Goal: Task Accomplishment & Management: Complete application form

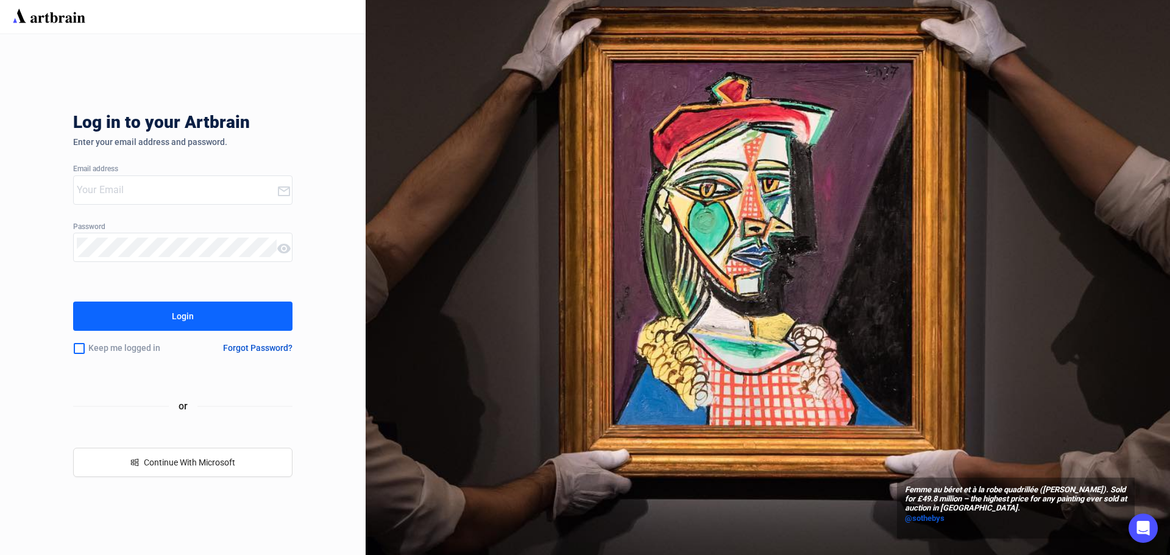
type input "[PERSON_NAME][EMAIL_ADDRESS][DOMAIN_NAME]"
drag, startPoint x: 0, startPoint y: 0, endPoint x: 149, endPoint y: 327, distance: 358.9
click at [149, 327] on button "Login" at bounding box center [182, 316] width 219 height 29
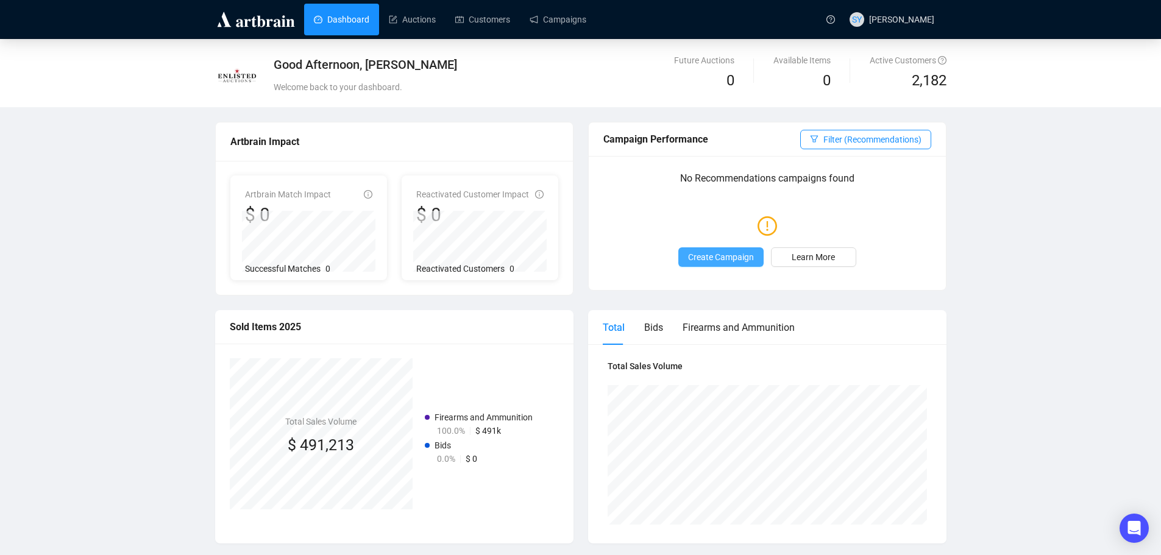
click at [735, 261] on span "Create Campaign" at bounding box center [721, 256] width 66 height 13
click at [574, 19] on link "Campaigns" at bounding box center [558, 20] width 57 height 32
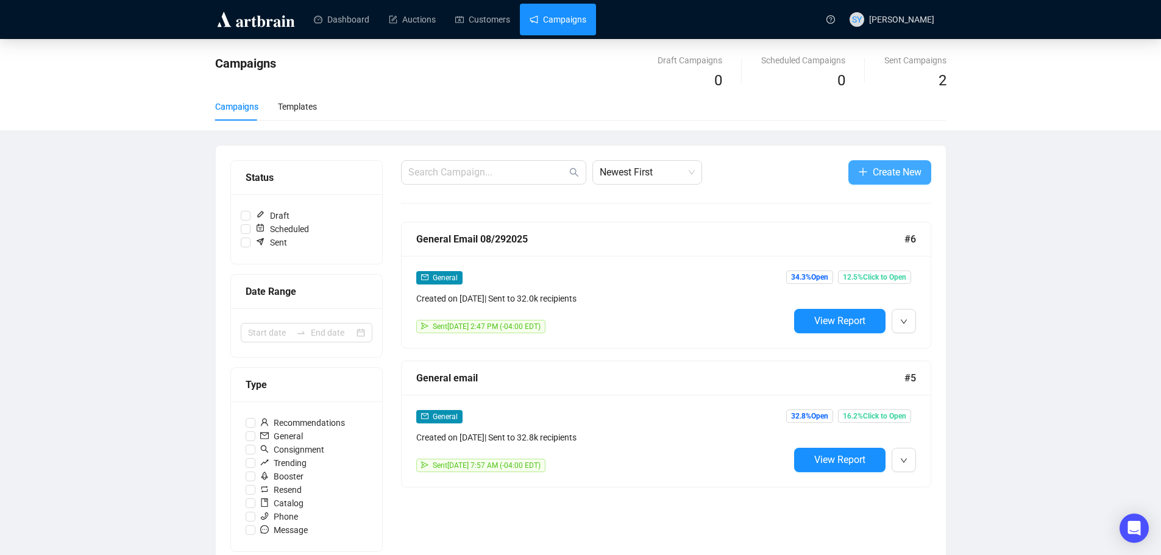
click at [876, 166] on span "Create New" at bounding box center [897, 172] width 49 height 15
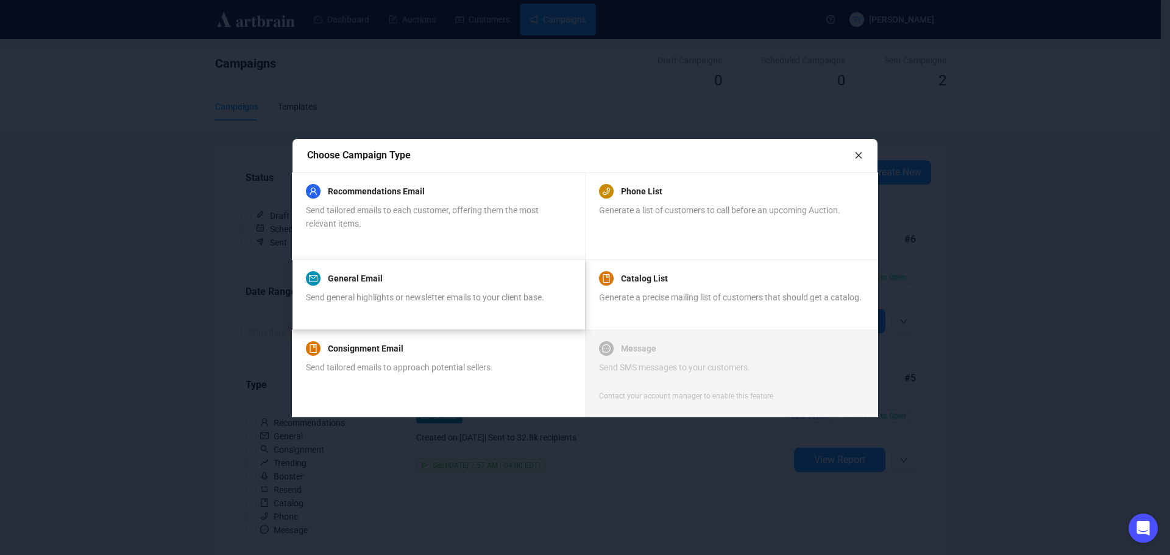
click at [414, 304] on div "Send general highlights or newsletter emails to your client base." at bounding box center [425, 304] width 238 height 27
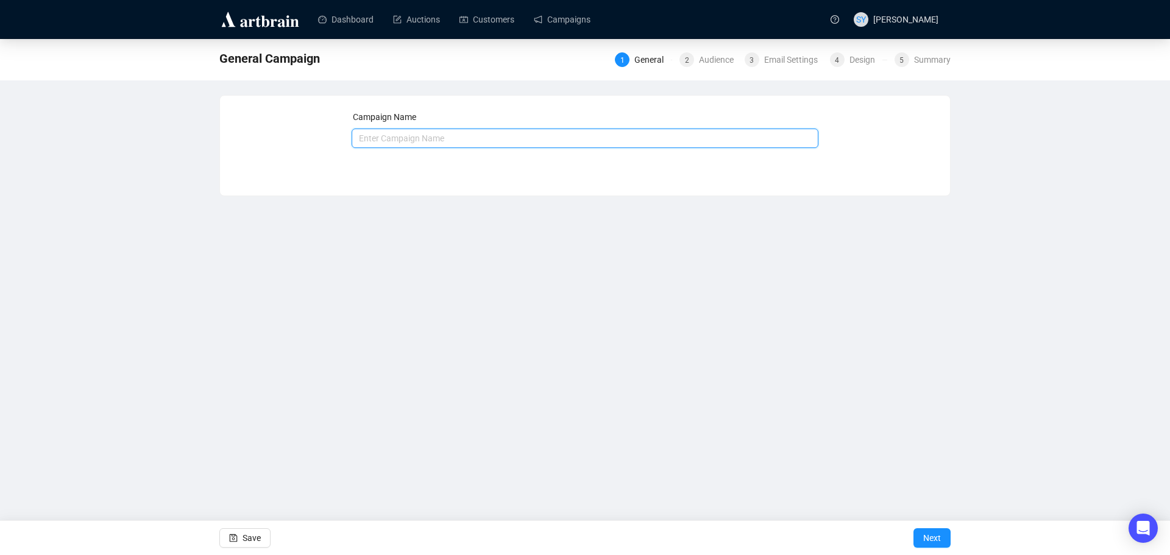
click at [409, 138] on input "text" at bounding box center [585, 138] width 467 height 19
type input "Equipment Auction - Last Call"
click at [946, 529] on button "Next" at bounding box center [931, 537] width 37 height 19
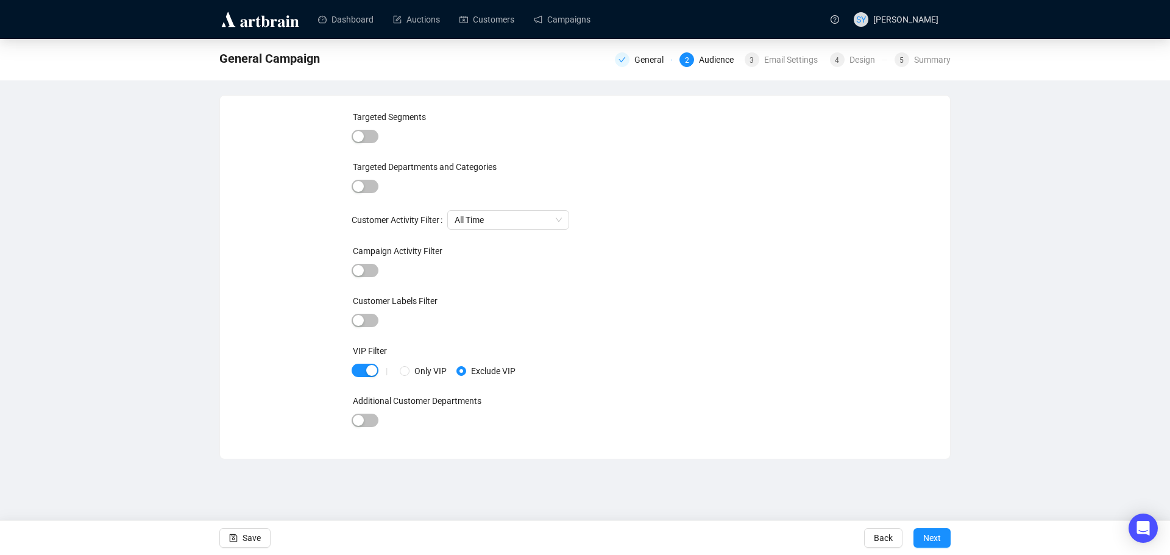
click at [366, 129] on div at bounding box center [365, 137] width 27 height 17
click at [363, 138] on div "button" at bounding box center [358, 136] width 11 height 11
click at [472, 142] on div at bounding box center [560, 138] width 317 height 17
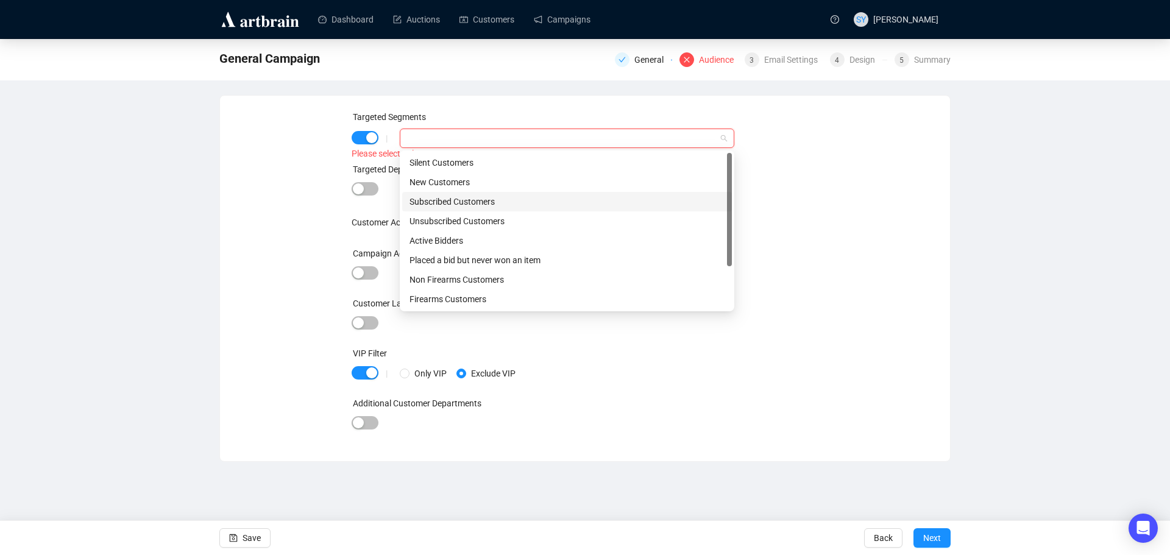
click at [503, 200] on div "Subscribed Customers" at bounding box center [566, 201] width 315 height 13
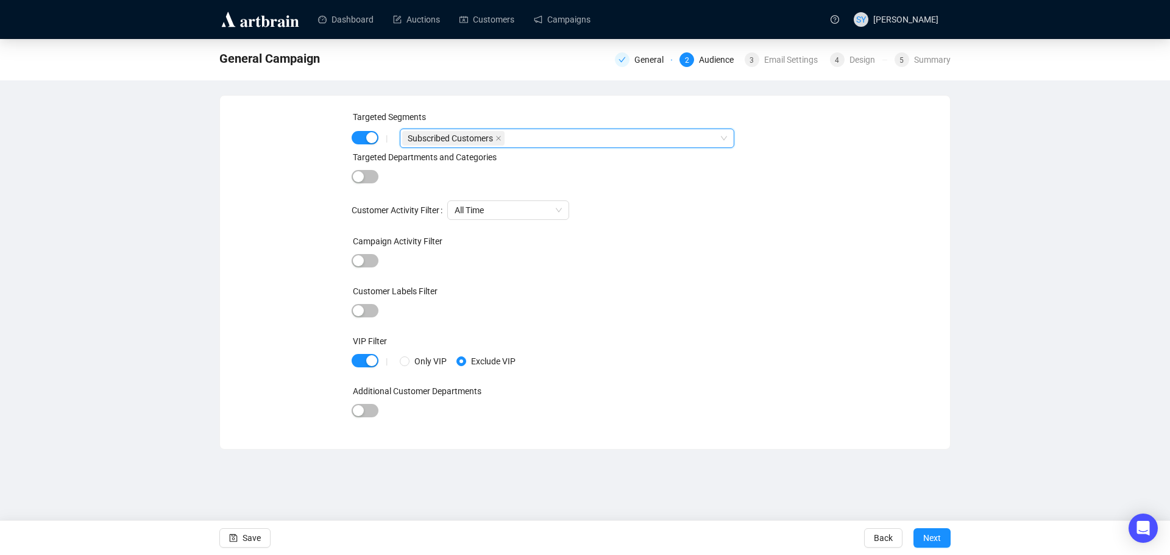
click at [789, 155] on div "Targeted Departments and Categories" at bounding box center [585, 160] width 467 height 18
click at [562, 141] on div "Subscribed Customers" at bounding box center [560, 138] width 317 height 17
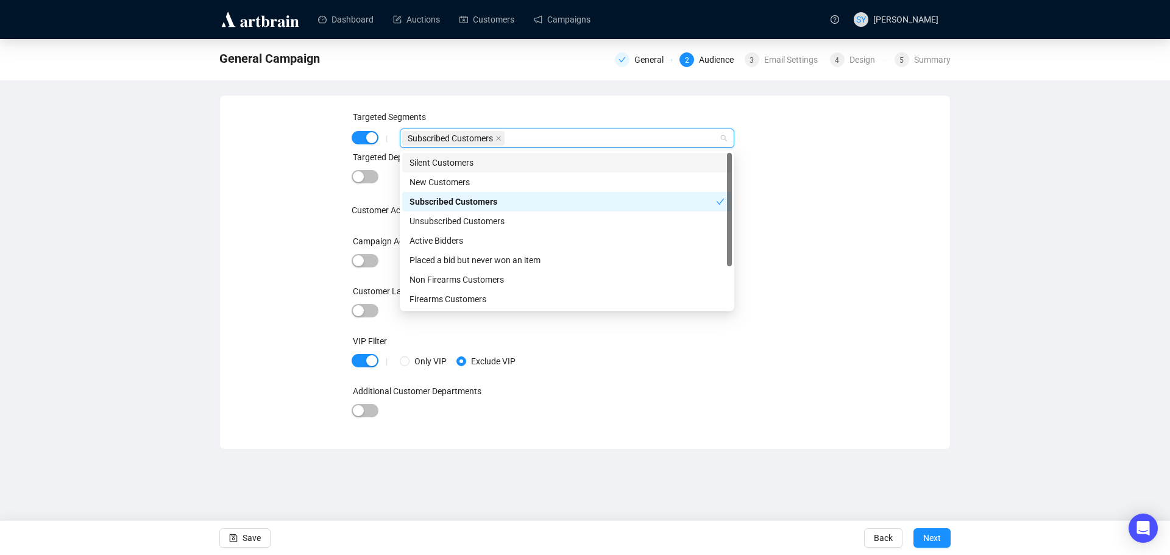
click at [465, 167] on div "Silent Customers" at bounding box center [566, 162] width 315 height 13
click at [807, 166] on div "Targeted Departments and Categories" at bounding box center [585, 160] width 467 height 18
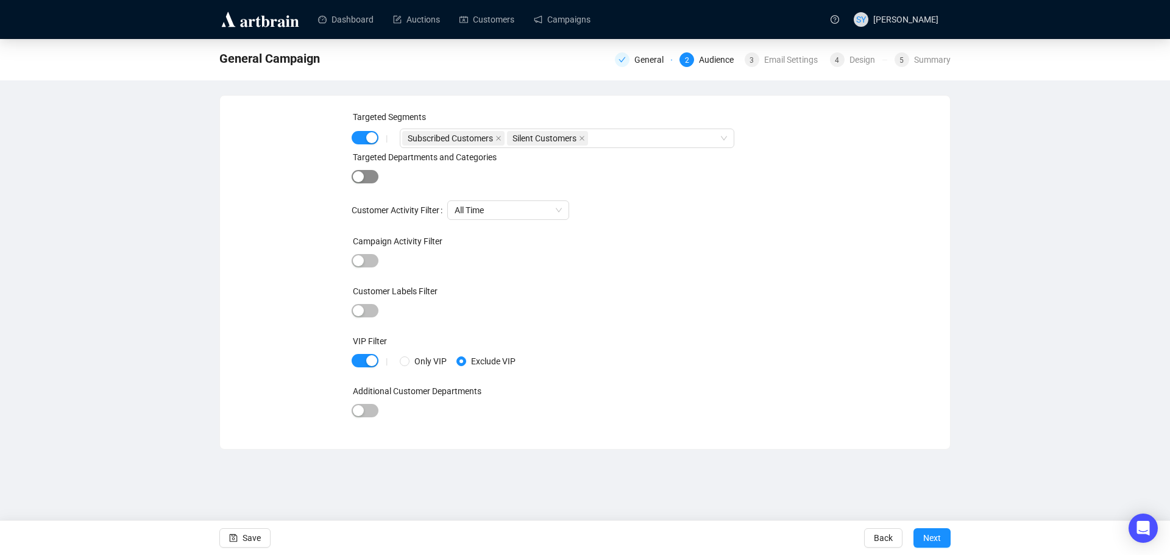
click at [367, 172] on span "button" at bounding box center [365, 176] width 27 height 13
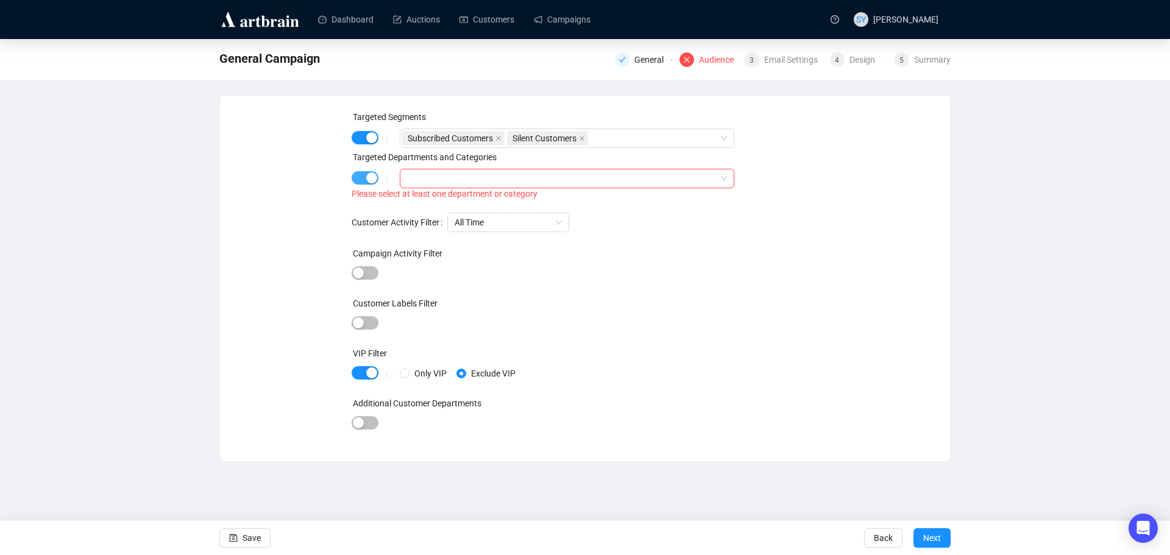
click at [367, 172] on div "button" at bounding box center [371, 177] width 11 height 11
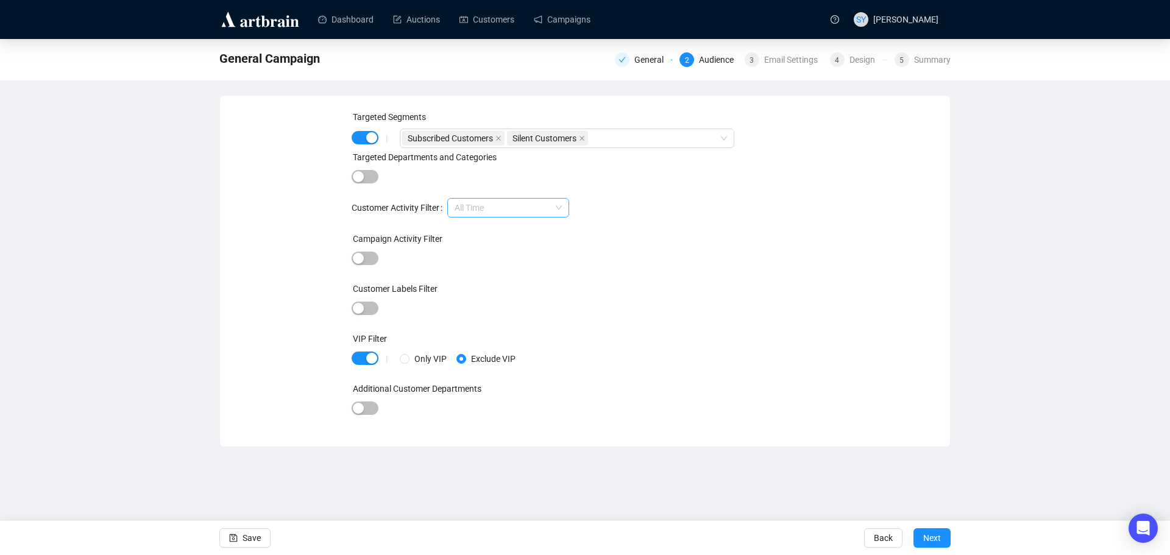
click at [498, 209] on span "All Time" at bounding box center [508, 208] width 107 height 18
click at [358, 257] on div "button" at bounding box center [358, 258] width 11 height 11
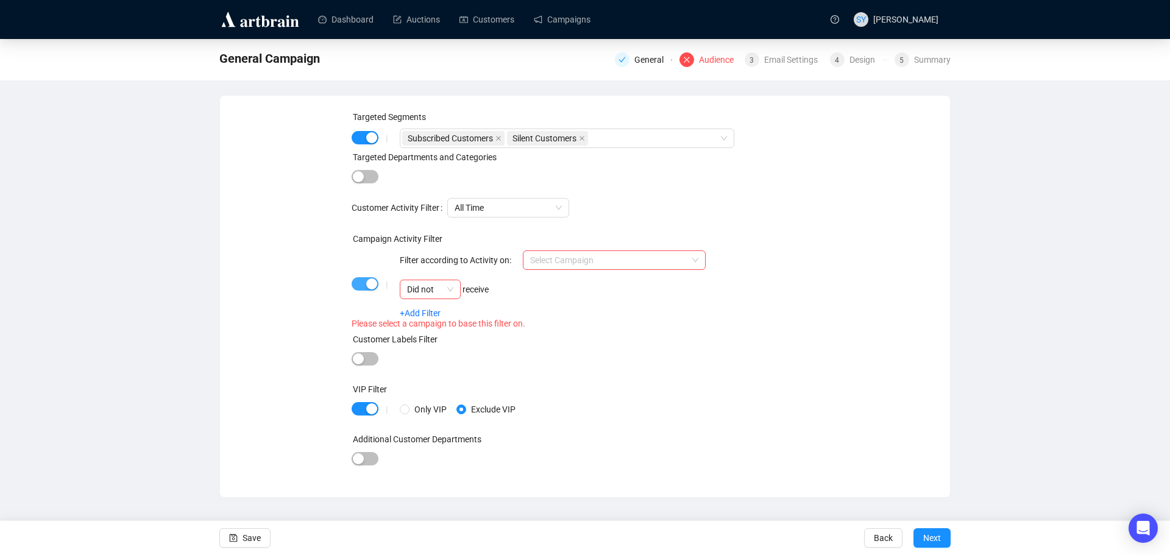
click at [372, 287] on div "button" at bounding box center [371, 283] width 11 height 11
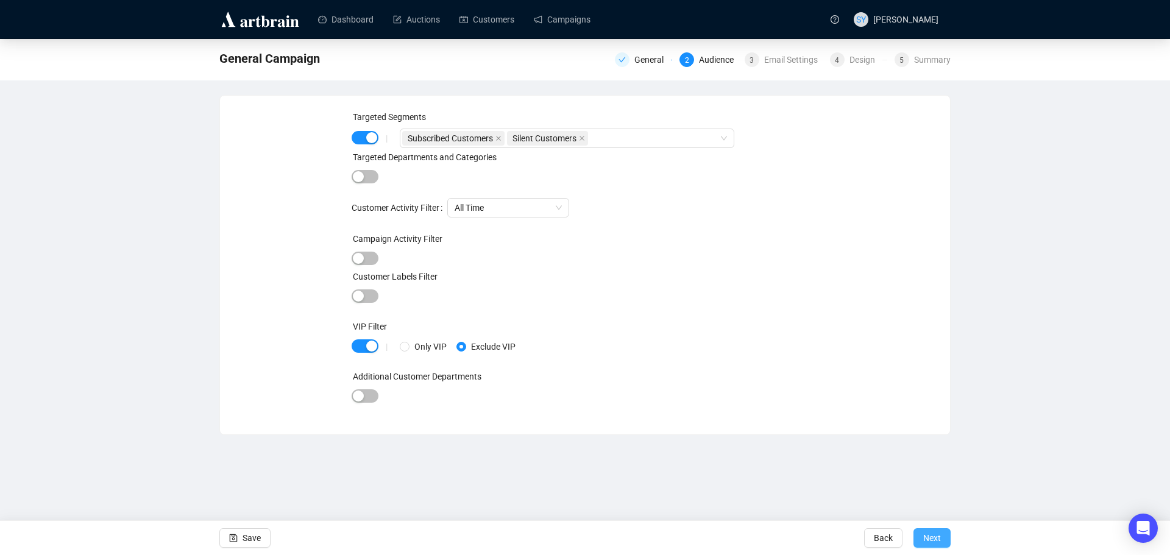
click at [946, 539] on button "Next" at bounding box center [931, 537] width 37 height 19
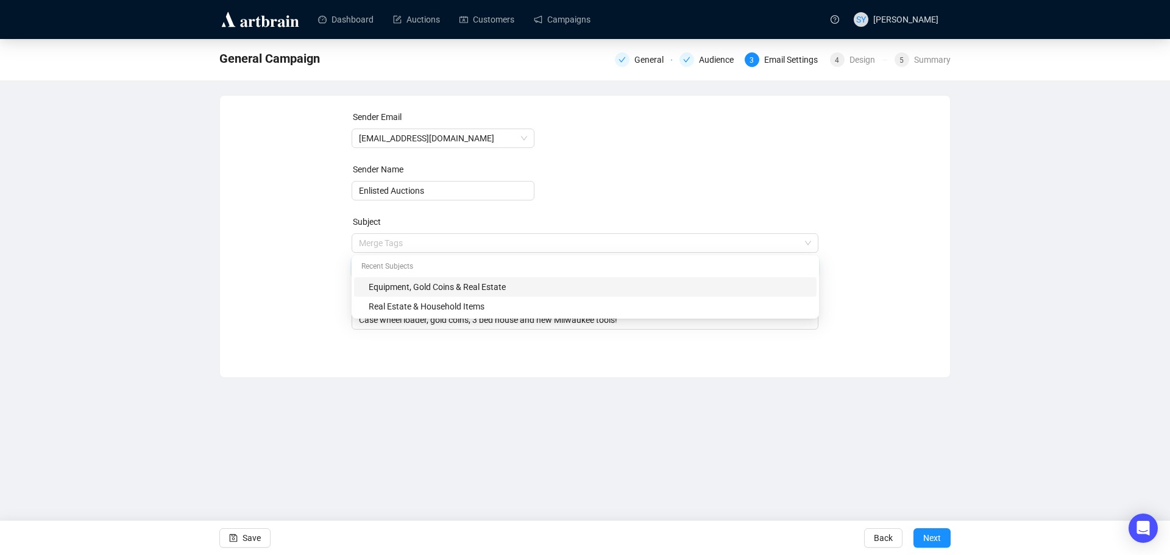
click at [519, 246] on span "Merge Tags Equipment, Gold Coins & Real Estate" at bounding box center [585, 255] width 467 height 34
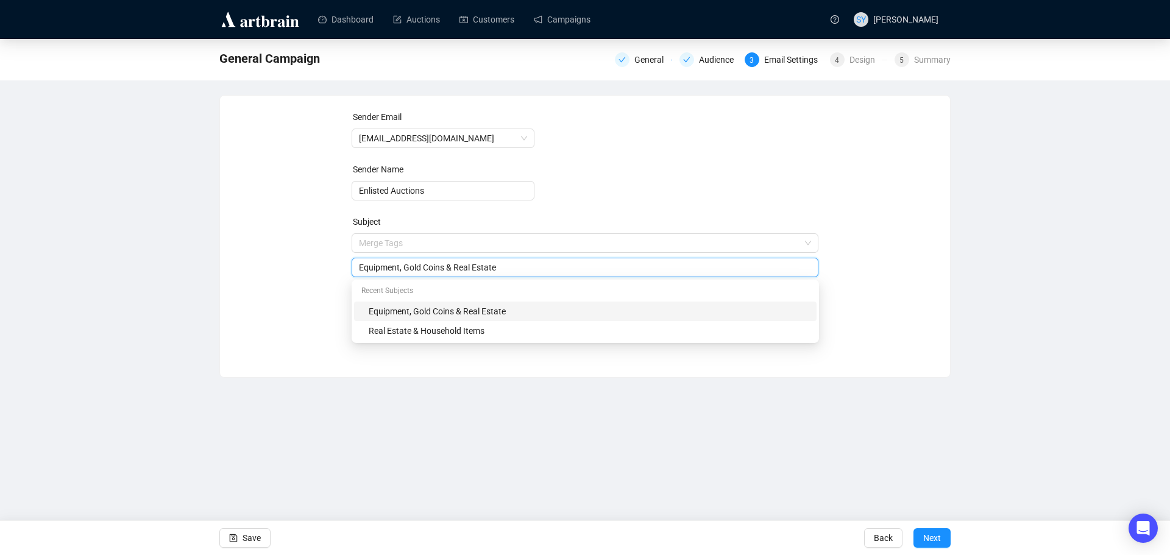
drag, startPoint x: 531, startPoint y: 269, endPoint x: 356, endPoint y: 276, distance: 175.0
click at [356, 276] on div "Equipment, Gold Coins & Real Estate" at bounding box center [585, 267] width 467 height 19
type input "E"
type input "A"
type input "L"
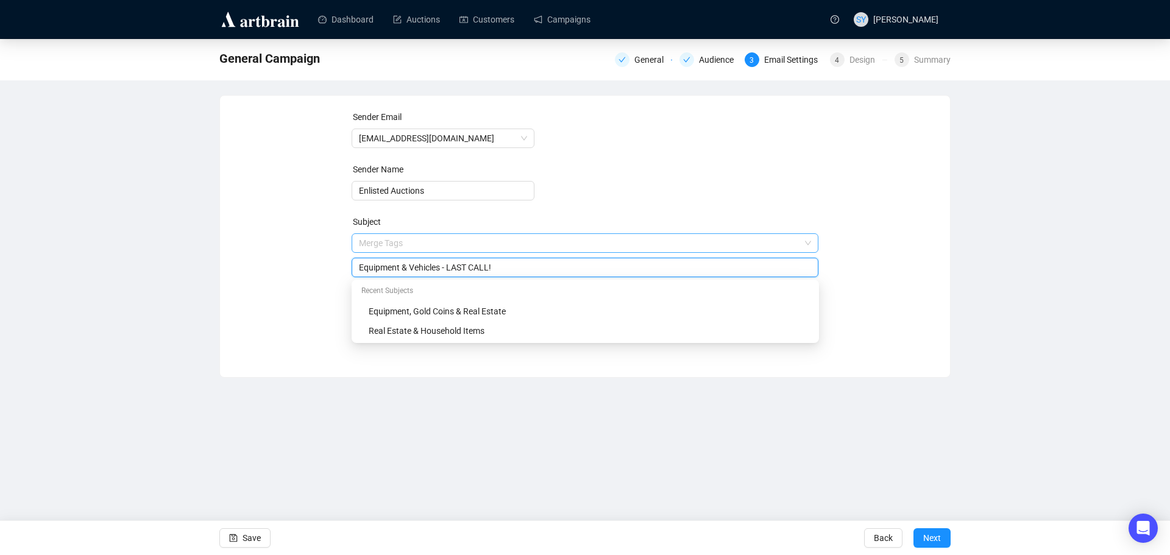
click at [381, 247] on input "search" at bounding box center [580, 243] width 442 height 18
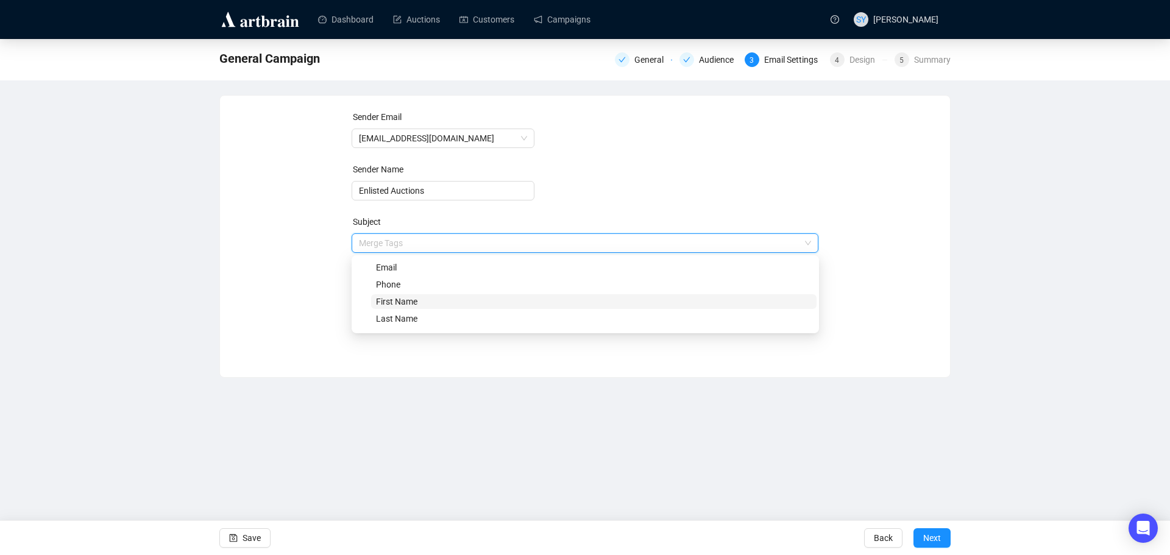
click at [389, 297] on span "First Name" at bounding box center [396, 302] width 41 height 10
type input "Equipment & Vehicles - LAST CALL!{{firstname}}"
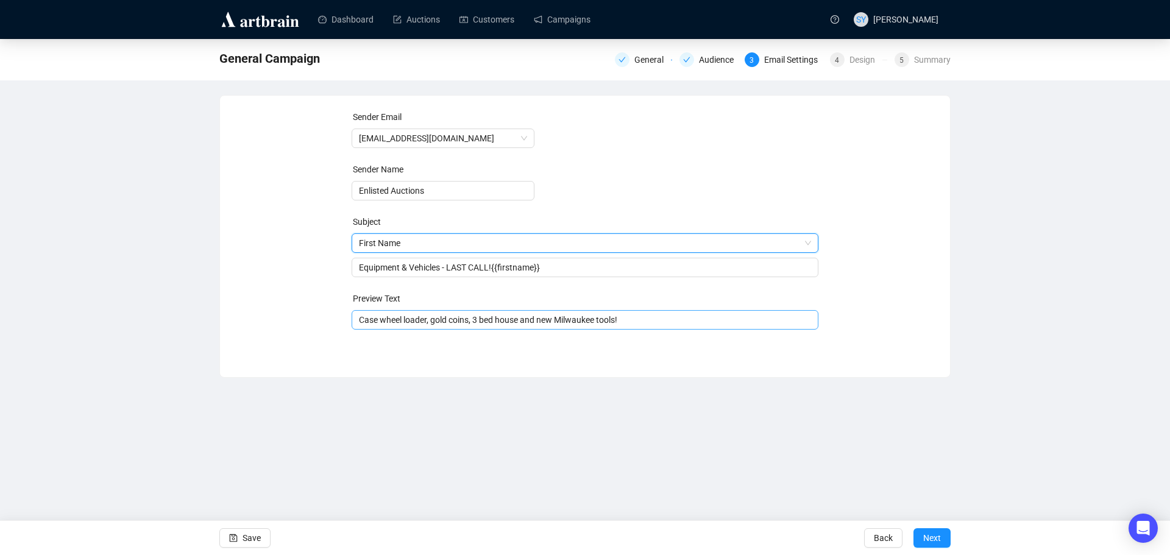
click at [383, 322] on input "Case wheel loader, gold coins, 3 bed house and new Milwaukee tools!" at bounding box center [585, 319] width 453 height 13
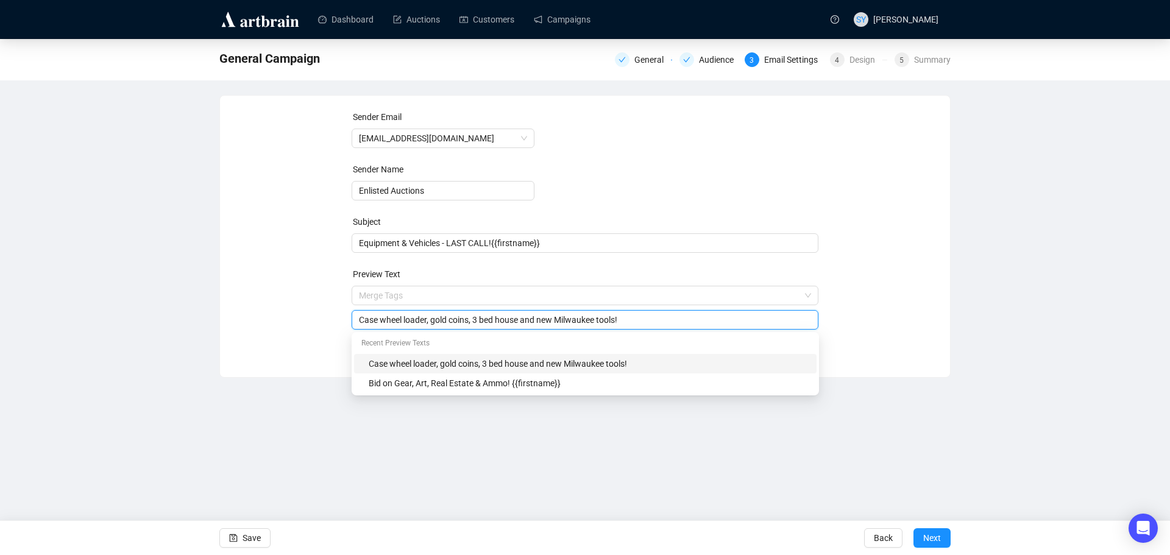
click at [383, 322] on input "Case wheel loader, gold coins, 3 bed house and new Milwaukee tools!" at bounding box center [585, 319] width 453 height 13
type input "E"
type input "T"
type input "D"
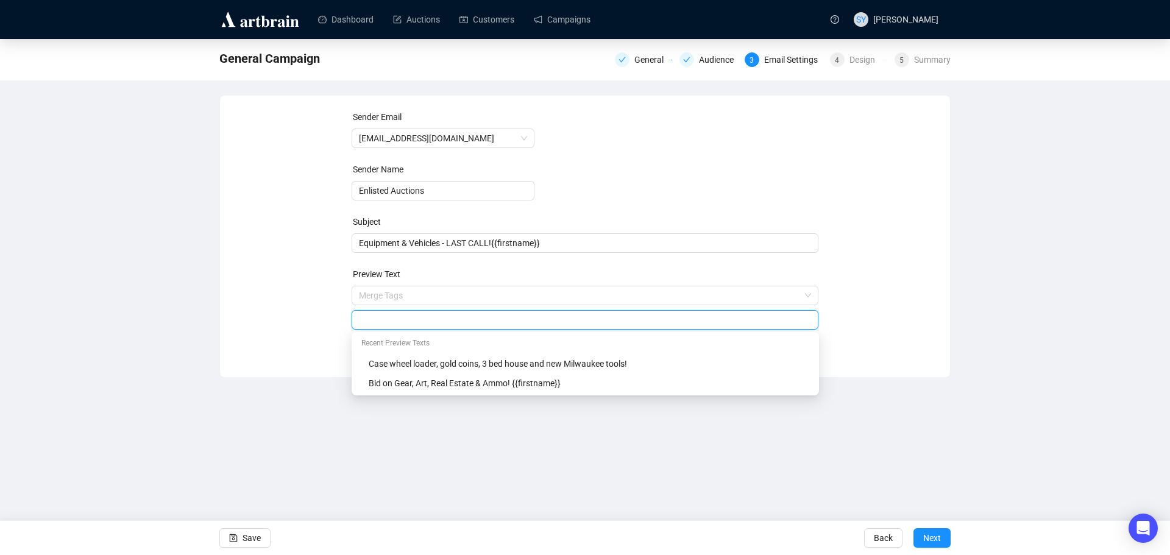
type input "t"
type input "The Equipment & Vehicle auction ends tomorrow night (9/18)! There's some great …"
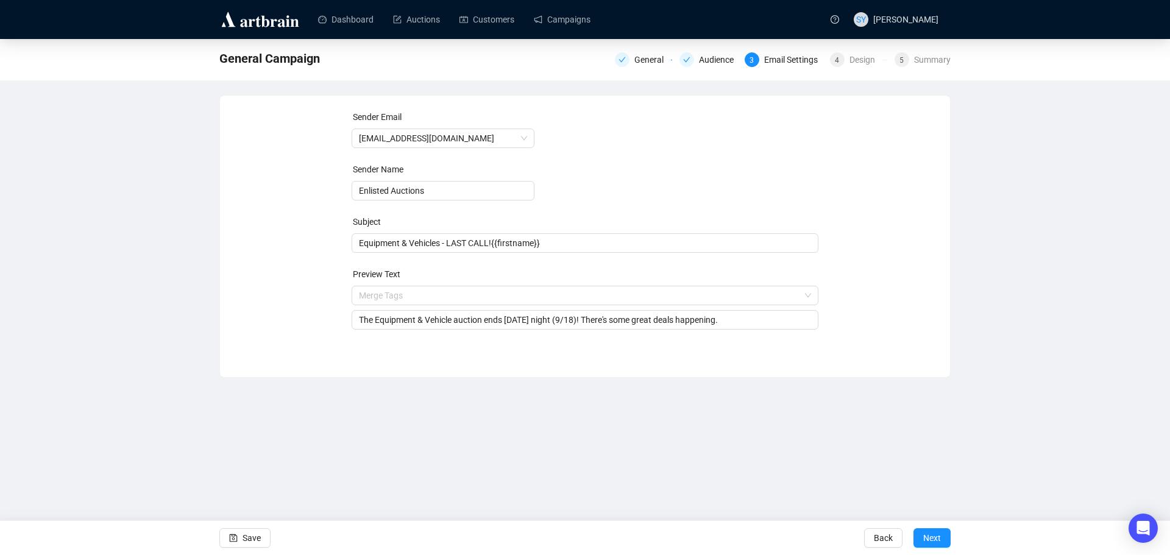
click at [670, 419] on div "Dashboard Auctions Customers Campaigns SY Sheldon Yoder General Campaign Genera…" at bounding box center [585, 277] width 1170 height 555
click at [937, 544] on span "Next" at bounding box center [932, 538] width 18 height 34
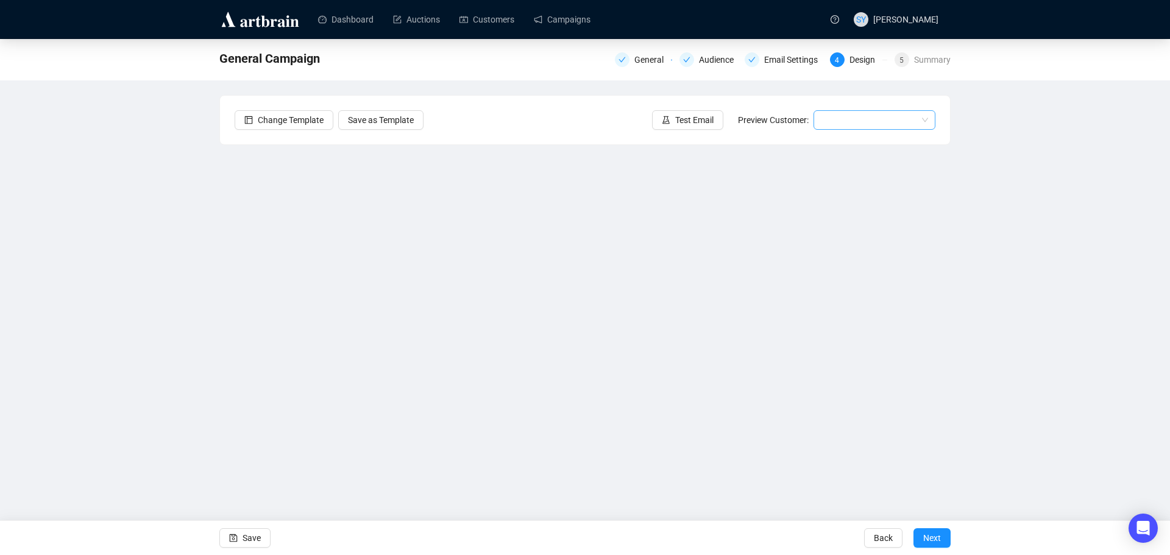
click at [832, 118] on input "search" at bounding box center [869, 120] width 96 height 18
type input "s"
click at [690, 119] on span "Test Email" at bounding box center [694, 119] width 38 height 13
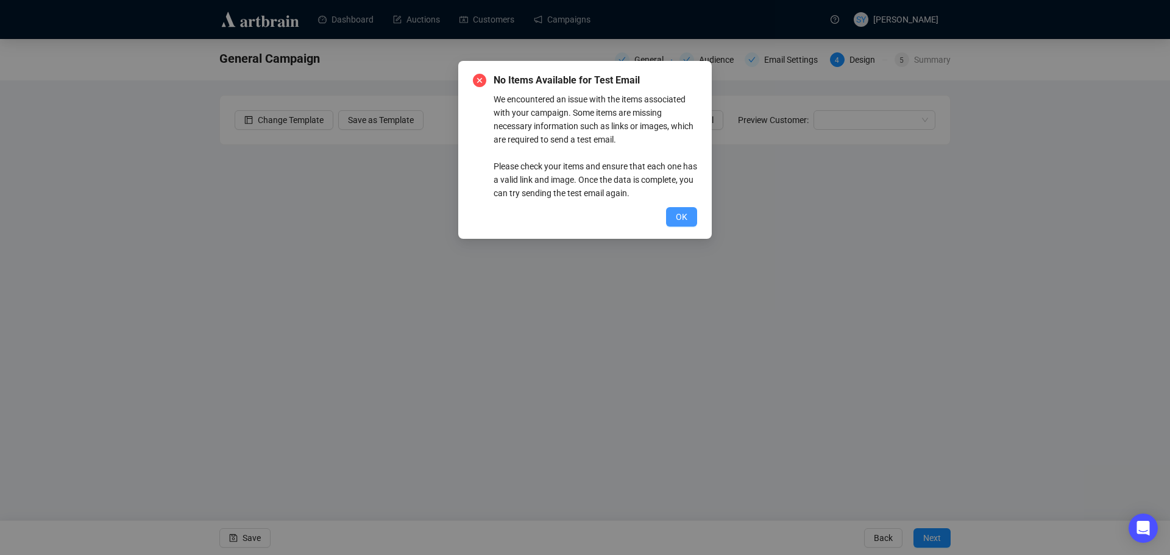
click at [684, 216] on span "OK" at bounding box center [682, 216] width 12 height 13
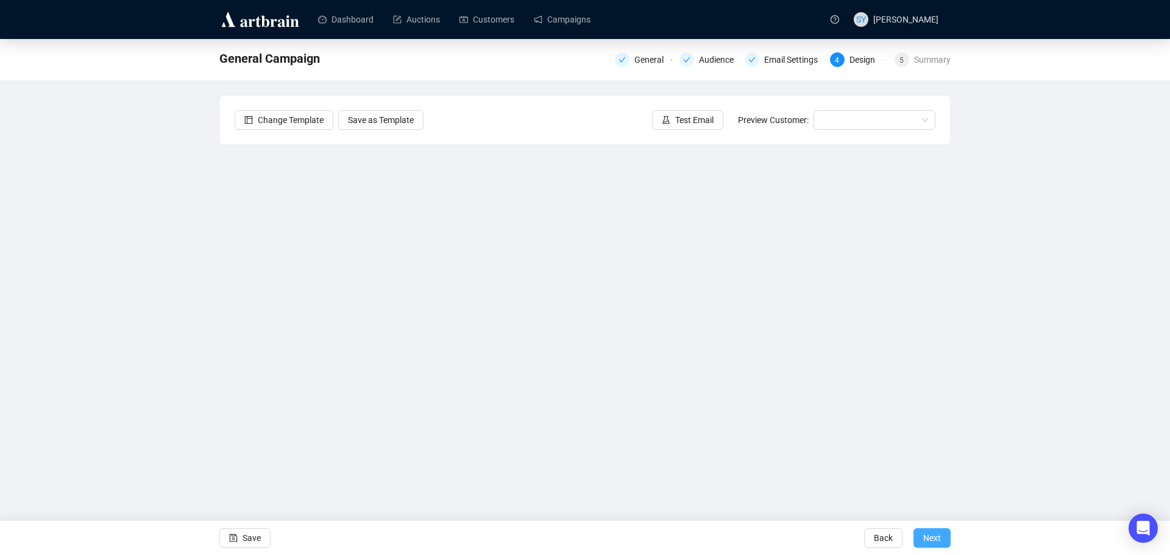
click at [933, 531] on span "Next" at bounding box center [932, 538] width 18 height 34
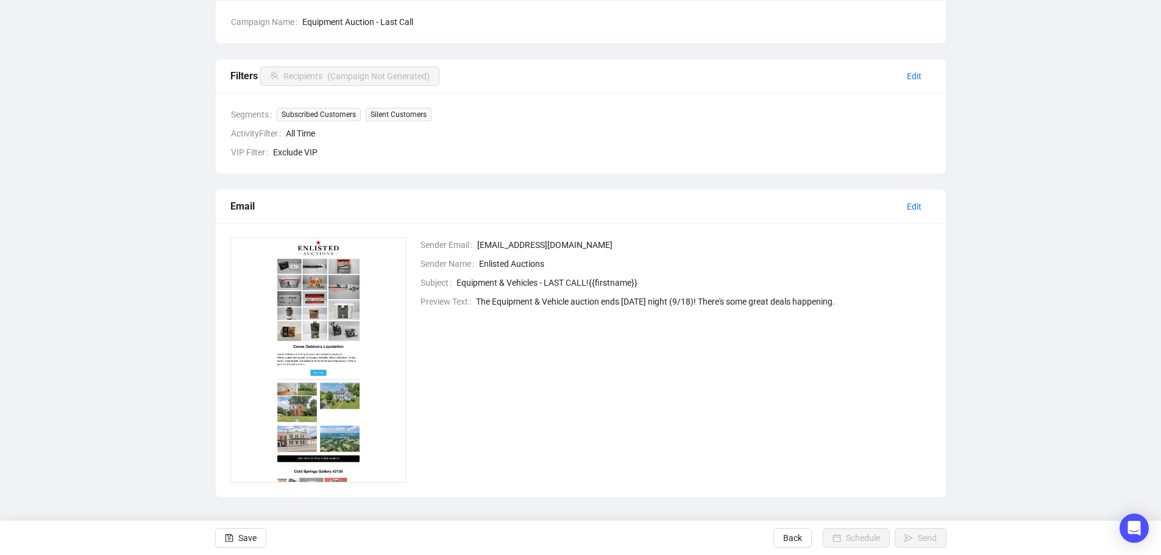
scroll to position [133, 0]
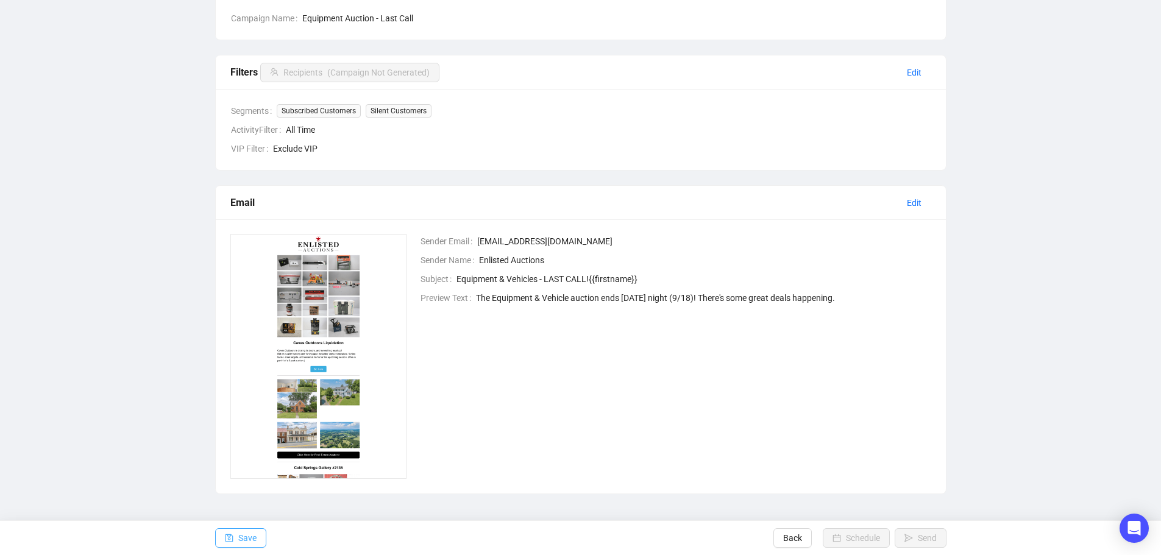
click at [245, 542] on span "Save" at bounding box center [247, 538] width 18 height 34
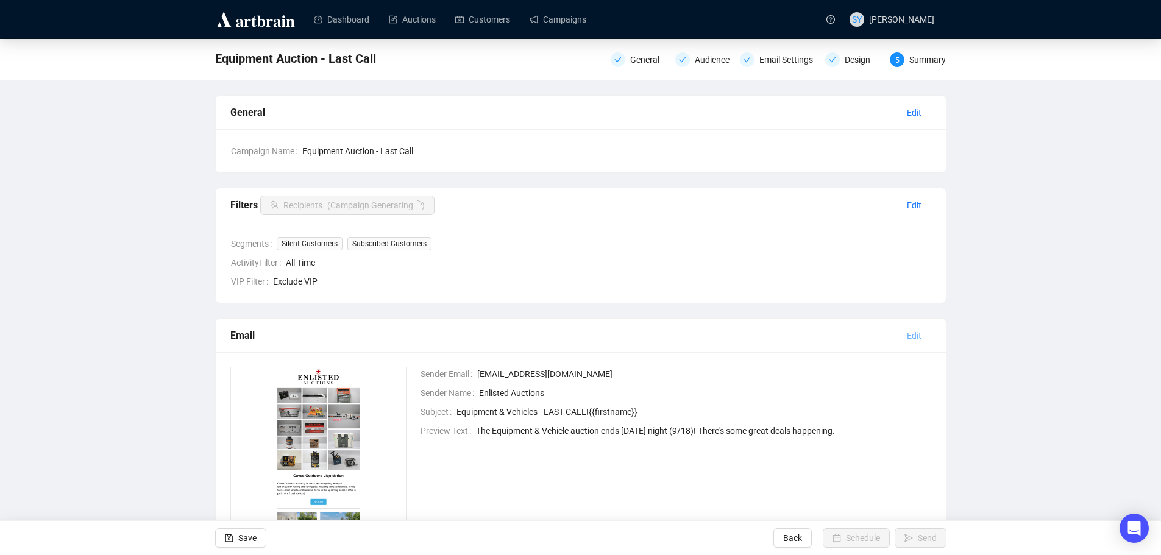
click at [920, 334] on span "Edit" at bounding box center [914, 335] width 15 height 13
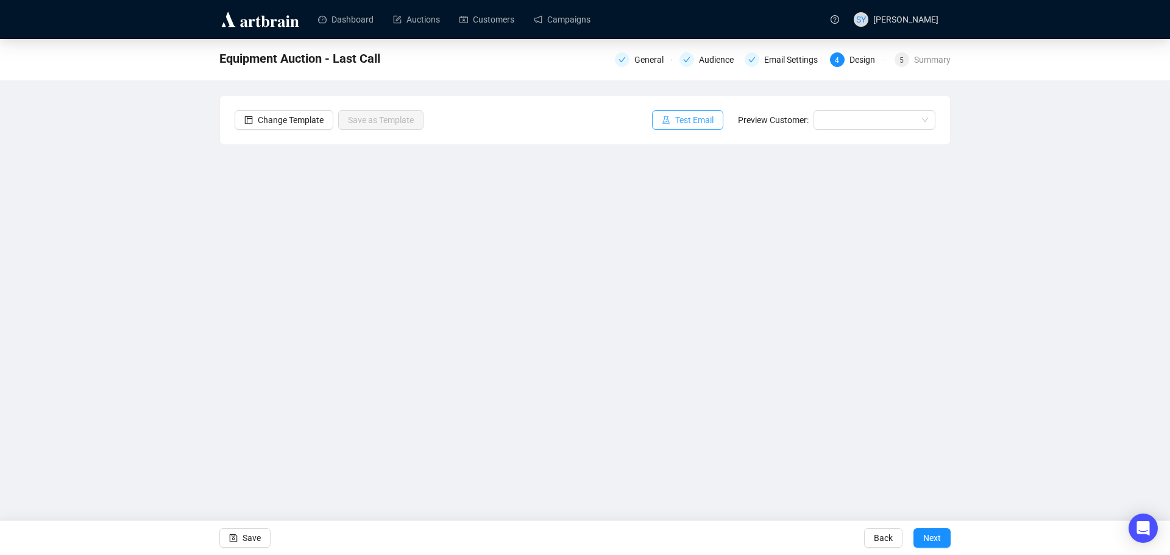
click at [686, 123] on span "Test Email" at bounding box center [694, 119] width 38 height 13
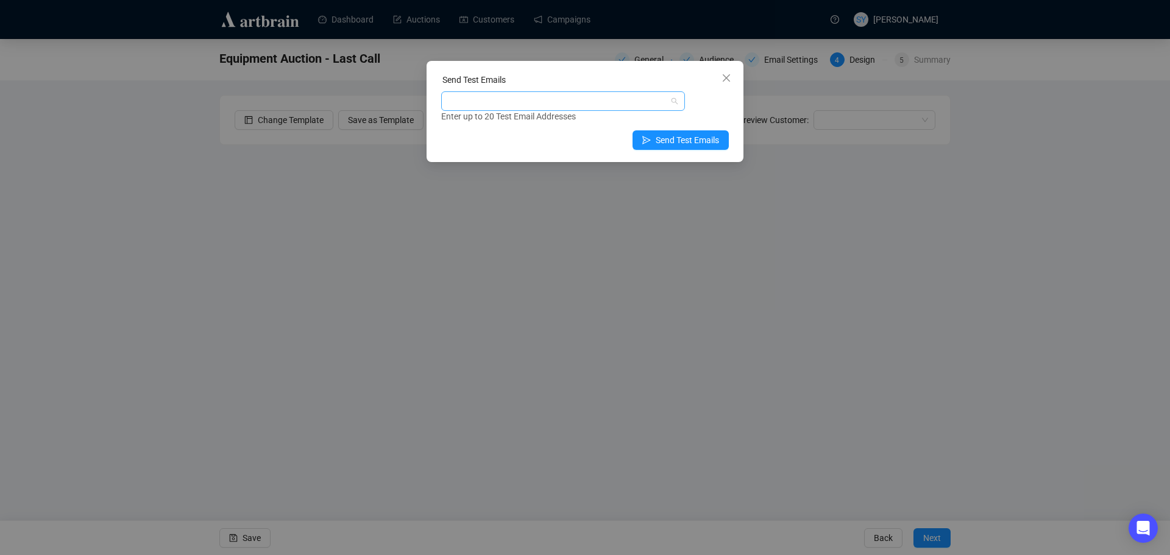
click at [571, 101] on div at bounding box center [557, 101] width 226 height 17
type input "s"
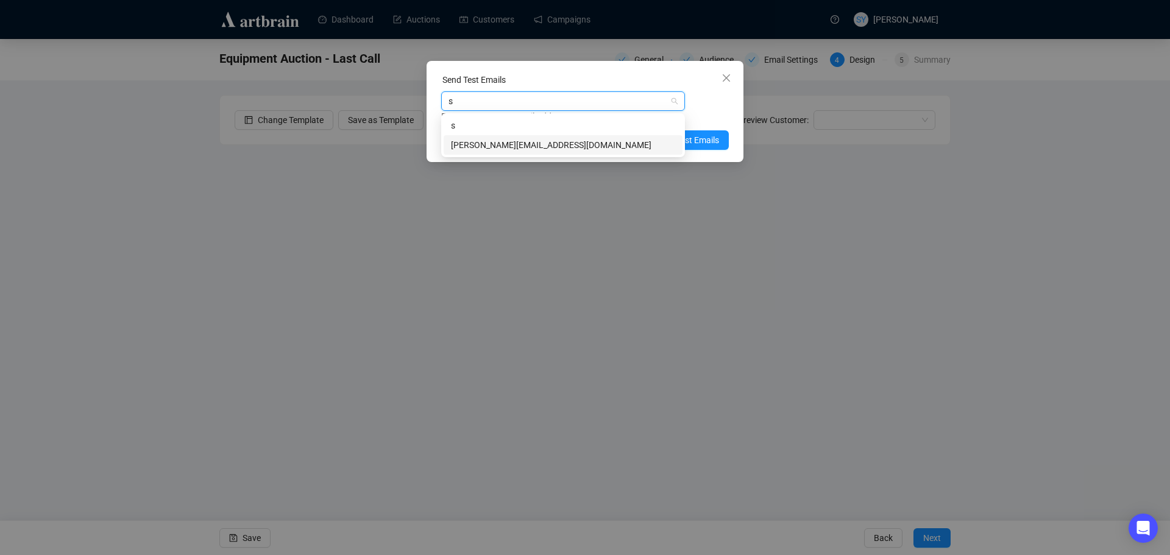
click at [544, 141] on div "[PERSON_NAME][EMAIL_ADDRESS][DOMAIN_NAME]" at bounding box center [563, 144] width 224 height 13
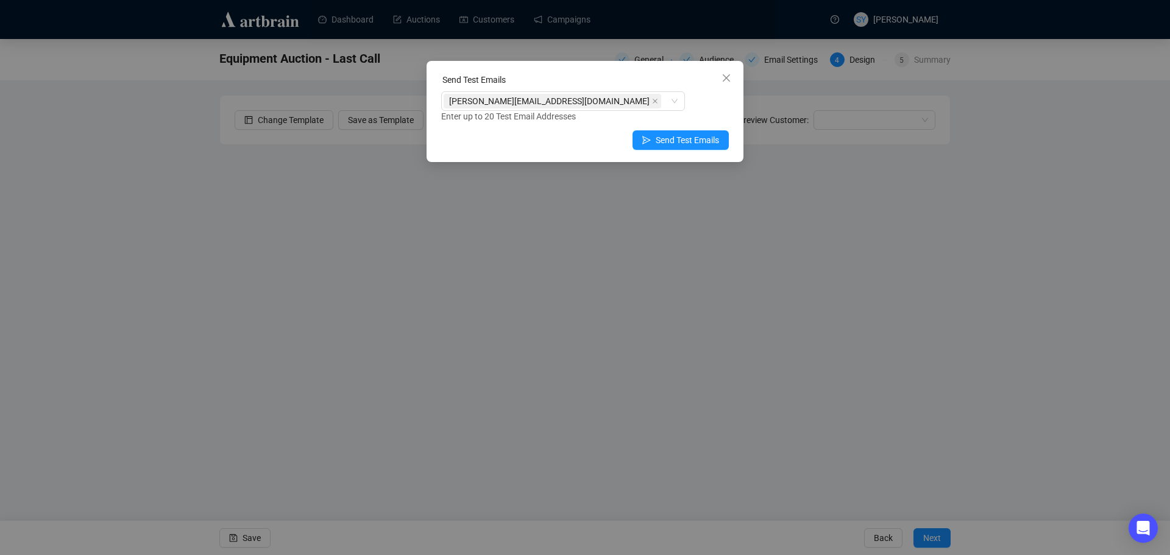
click at [707, 110] on div "Enter up to 20 Test Email Addresses" at bounding box center [585, 117] width 288 height 14
click at [704, 141] on span "Send Test Emails" at bounding box center [687, 139] width 63 height 13
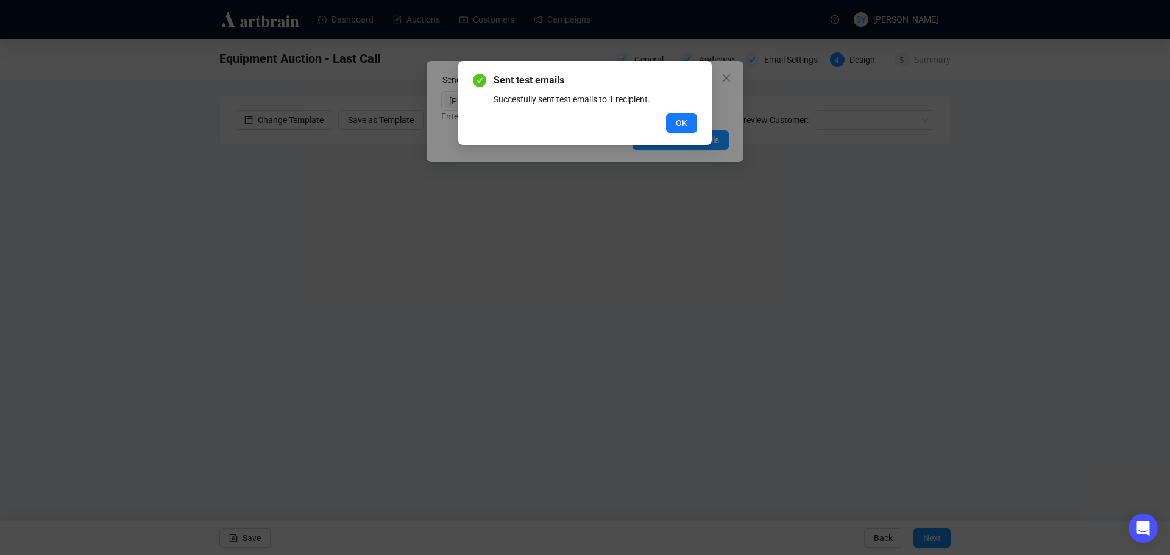
click at [675, 126] on button "OK" at bounding box center [681, 122] width 31 height 19
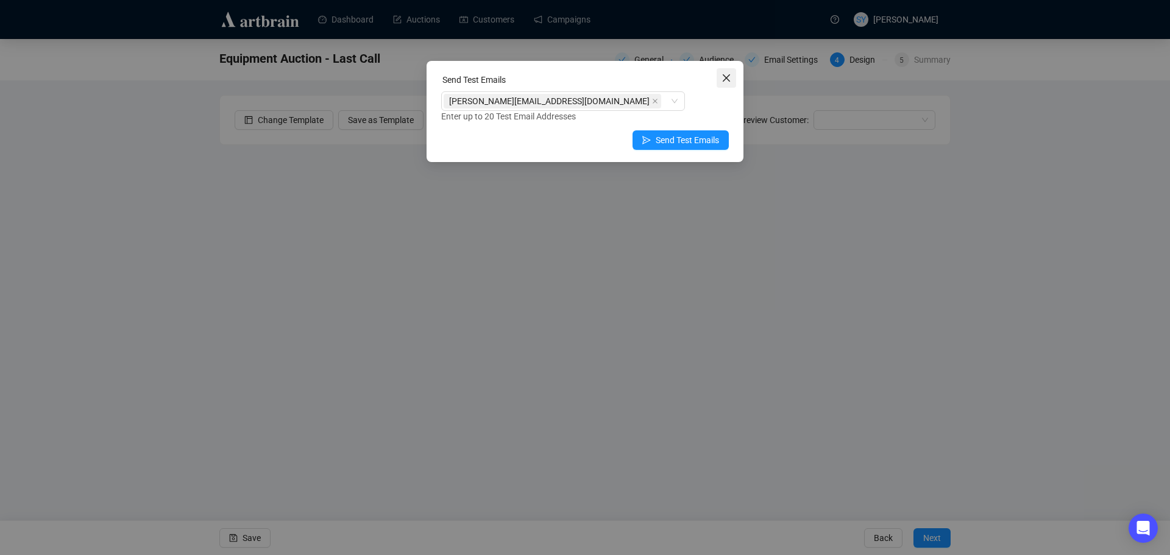
click at [726, 79] on icon "close" at bounding box center [726, 78] width 10 height 10
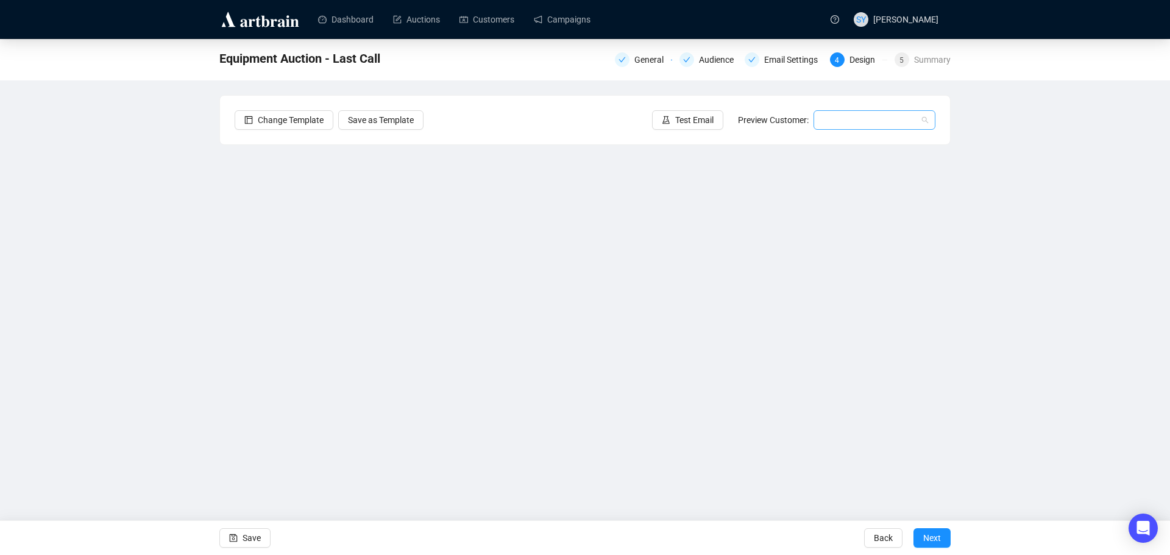
click at [837, 123] on input "search" at bounding box center [869, 120] width 96 height 18
click at [793, 62] on div "Email Settings" at bounding box center [794, 59] width 61 height 15
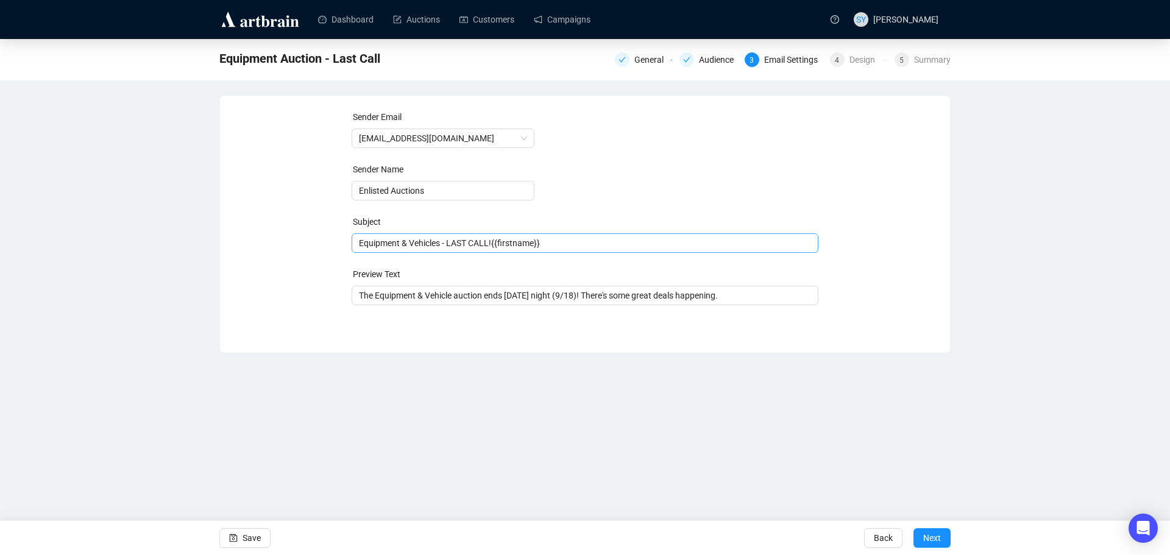
click at [494, 248] on span "Equipment & Vehicles - LAST CALL!{{firstname}}" at bounding box center [585, 243] width 467 height 10
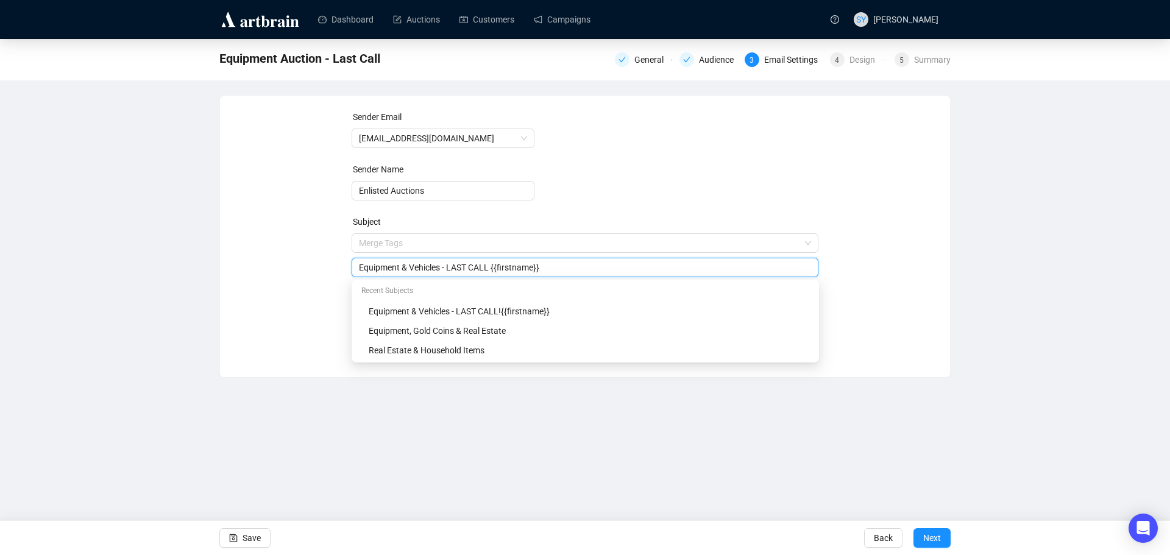
type input "Equipment & Vehicles - LAST CALL {{firstname}}"
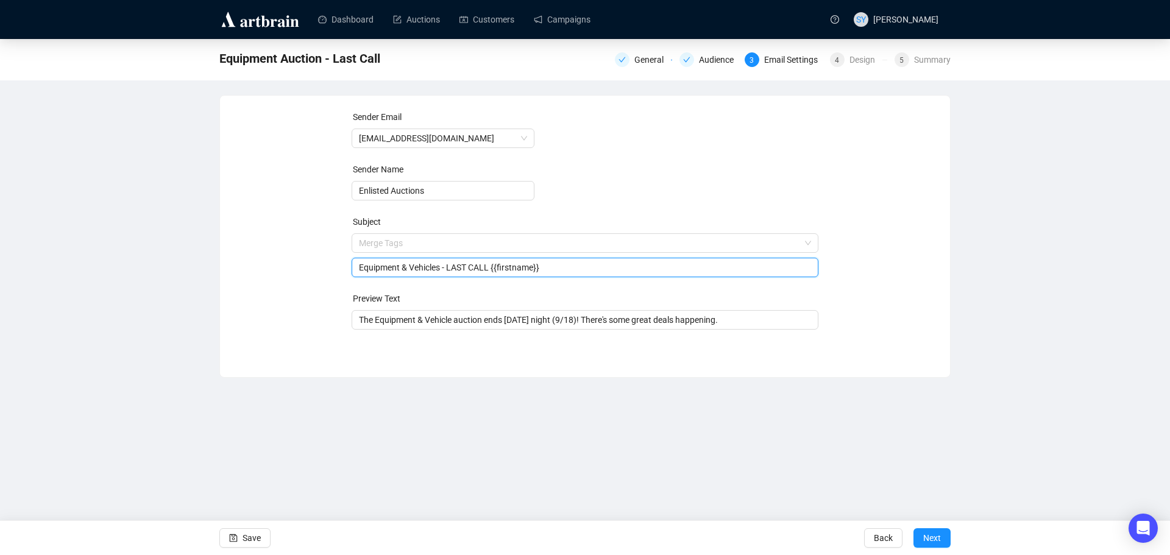
click at [917, 290] on div "Sender Email info@enlistedauctions.com Sender Name Enlisted Auctions Subject Me…" at bounding box center [585, 227] width 701 height 234
click at [930, 537] on span "Next" at bounding box center [932, 538] width 18 height 34
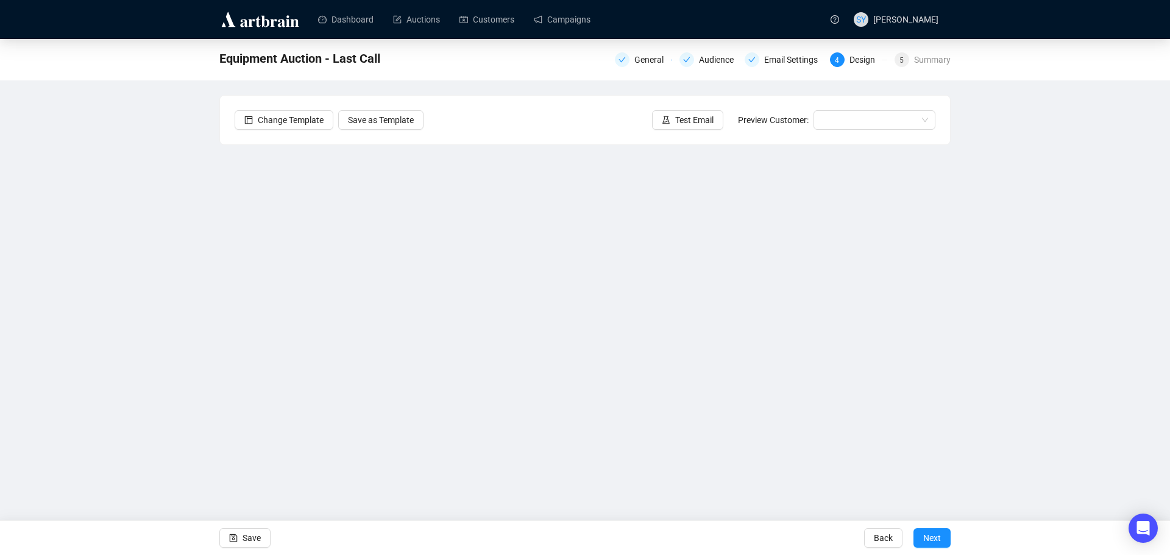
click at [930, 537] on span "Next" at bounding box center [932, 538] width 18 height 34
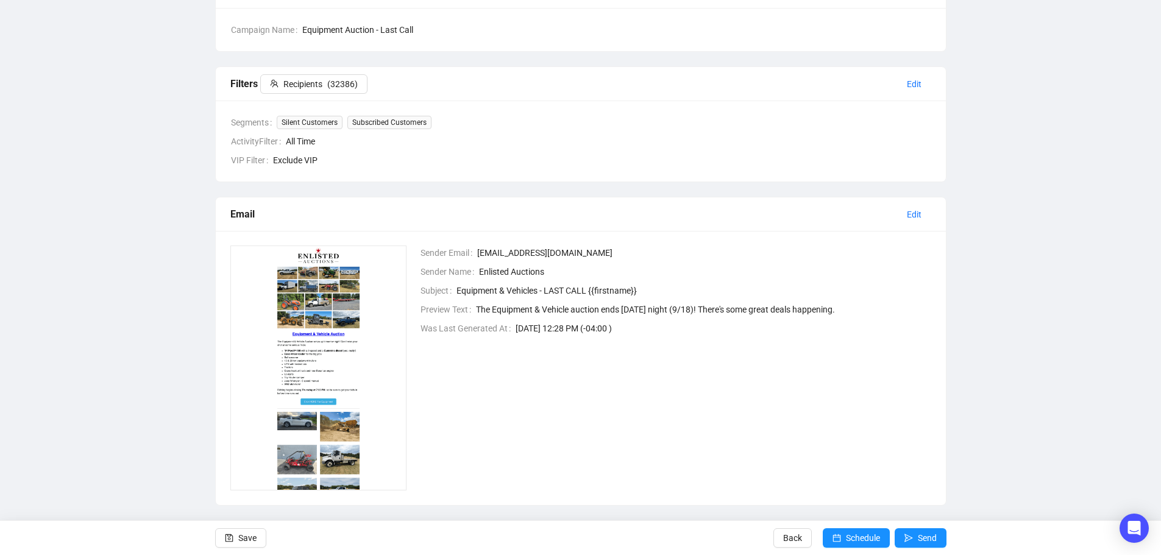
scroll to position [133, 0]
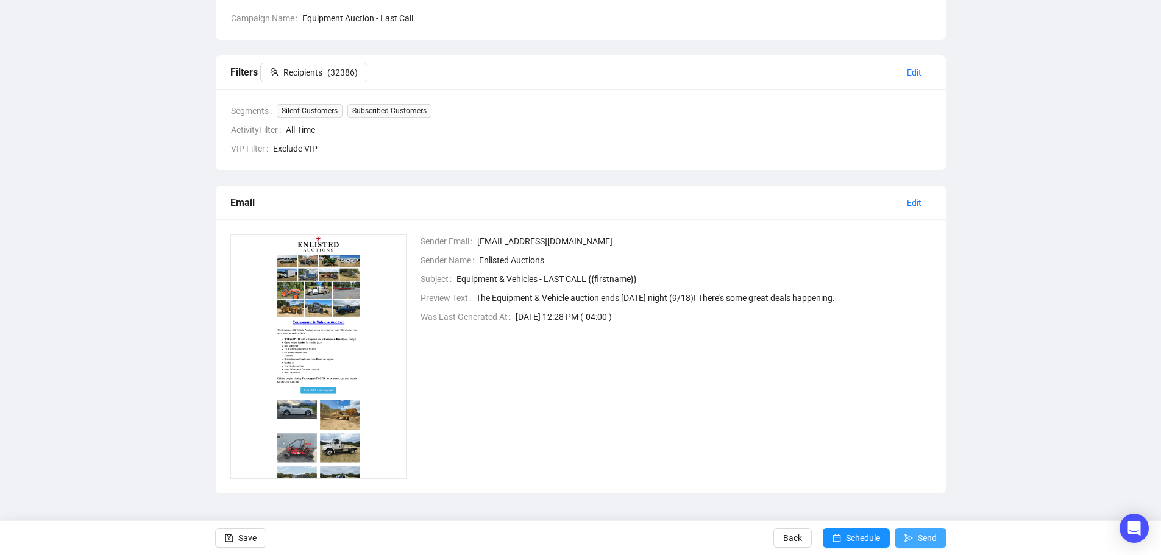
click at [914, 537] on button "Send" at bounding box center [921, 537] width 52 height 19
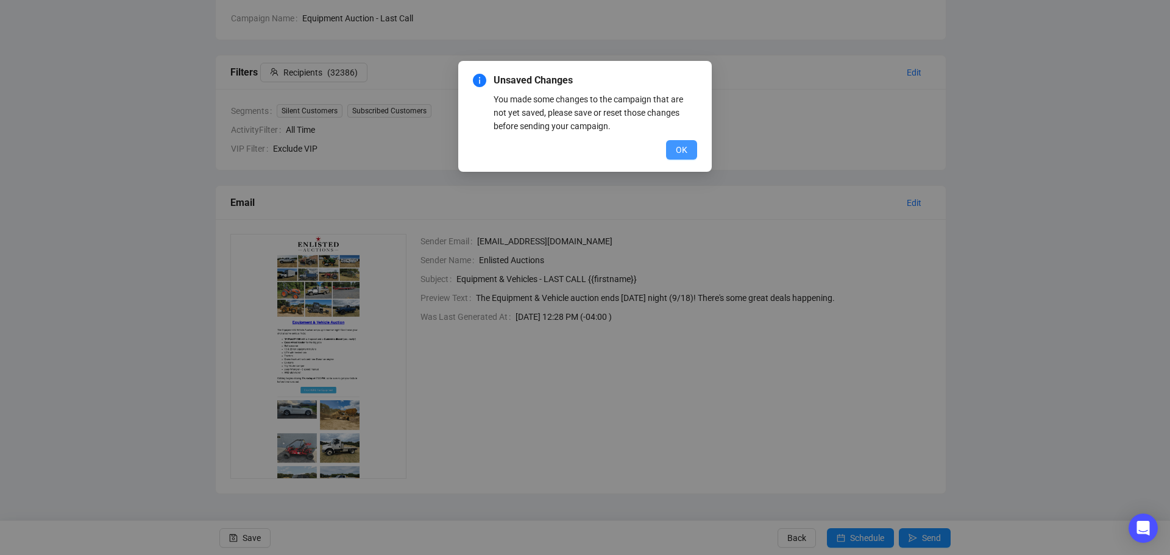
click at [680, 154] on span "OK" at bounding box center [682, 149] width 12 height 13
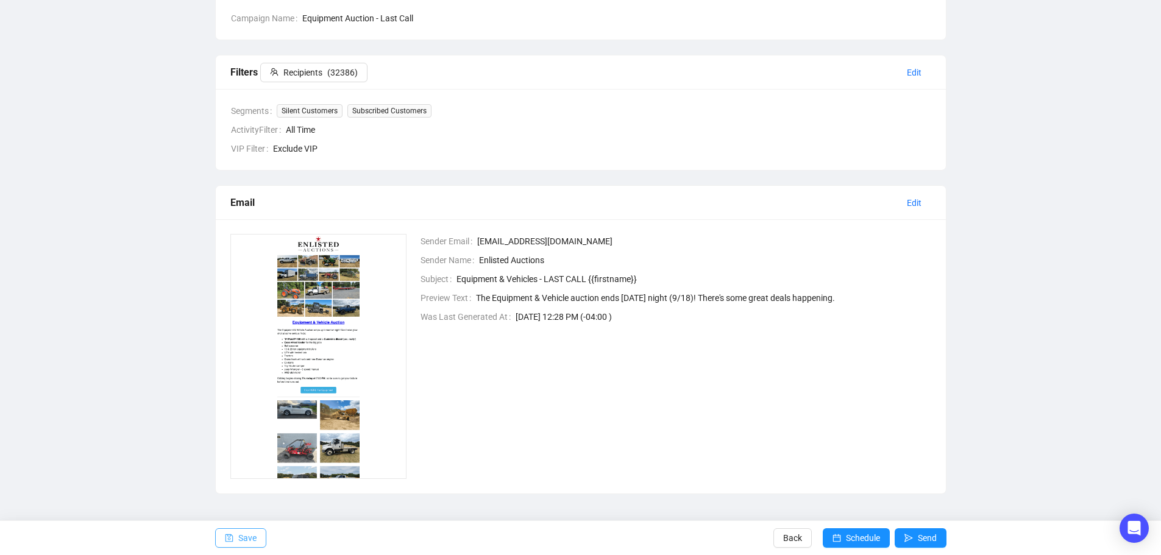
click at [248, 542] on span "Save" at bounding box center [247, 538] width 18 height 34
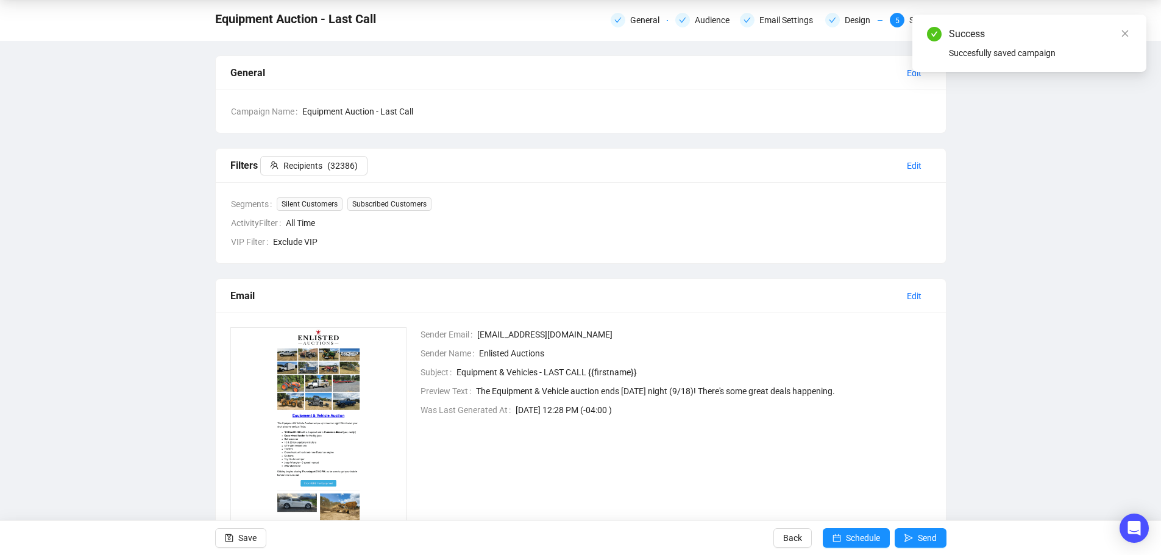
scroll to position [61, 0]
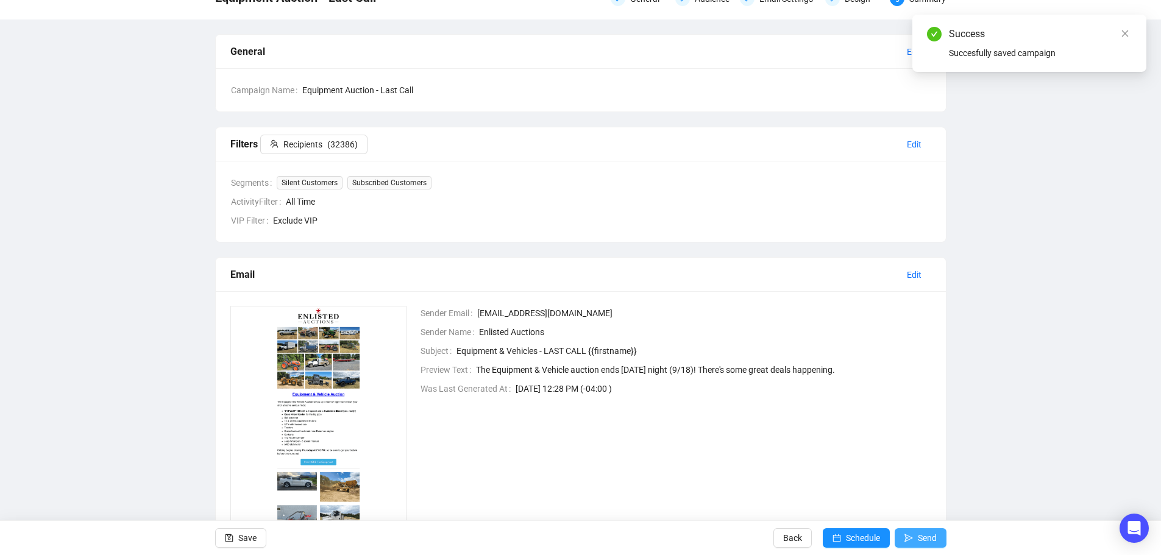
click at [926, 550] on span "Send" at bounding box center [927, 538] width 19 height 34
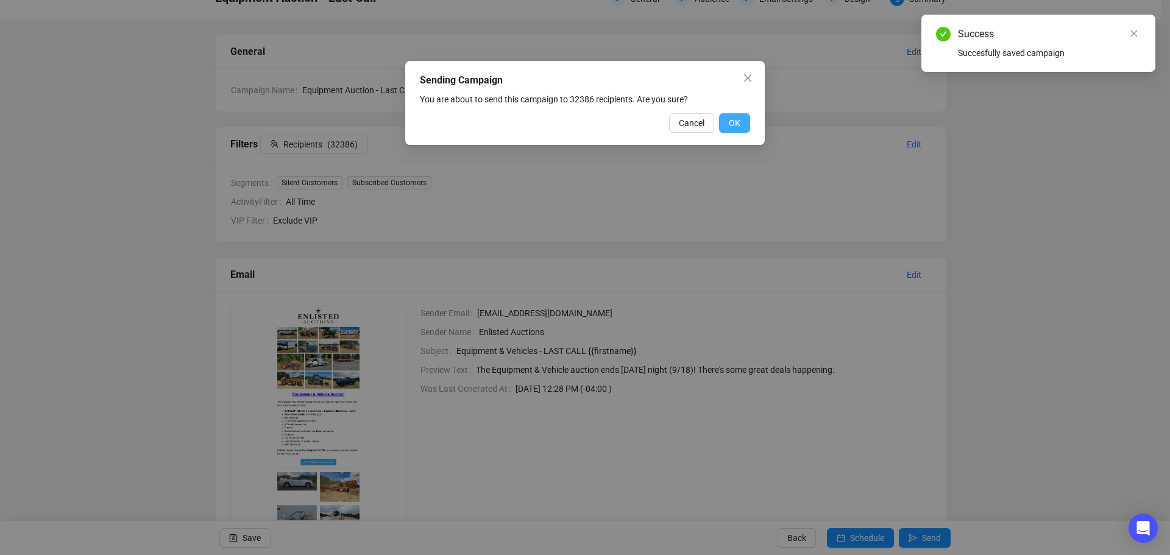
click at [734, 126] on span "OK" at bounding box center [735, 122] width 12 height 13
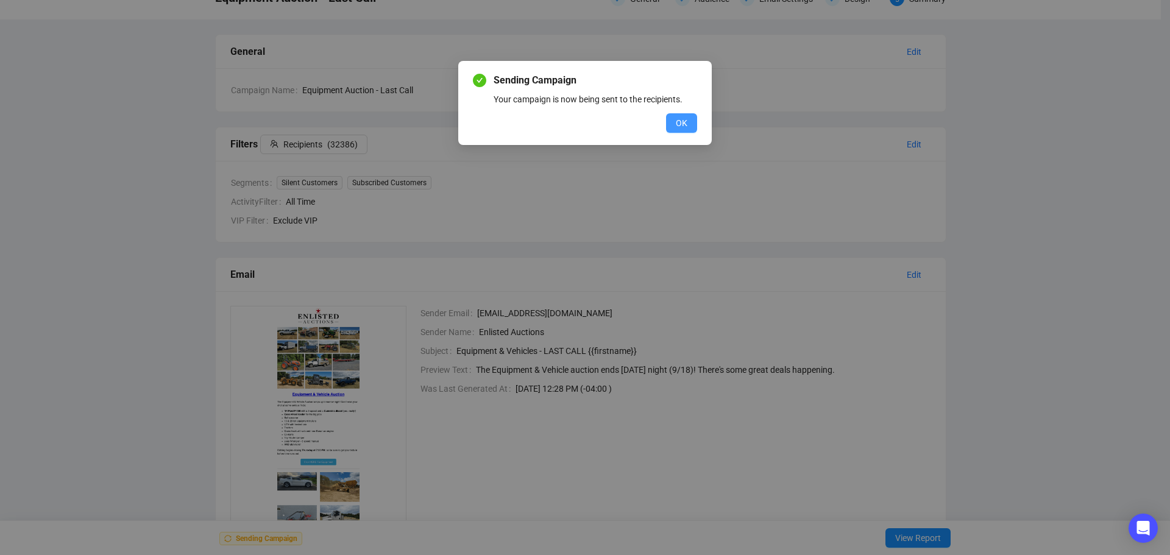
click at [686, 124] on span "OK" at bounding box center [682, 122] width 12 height 13
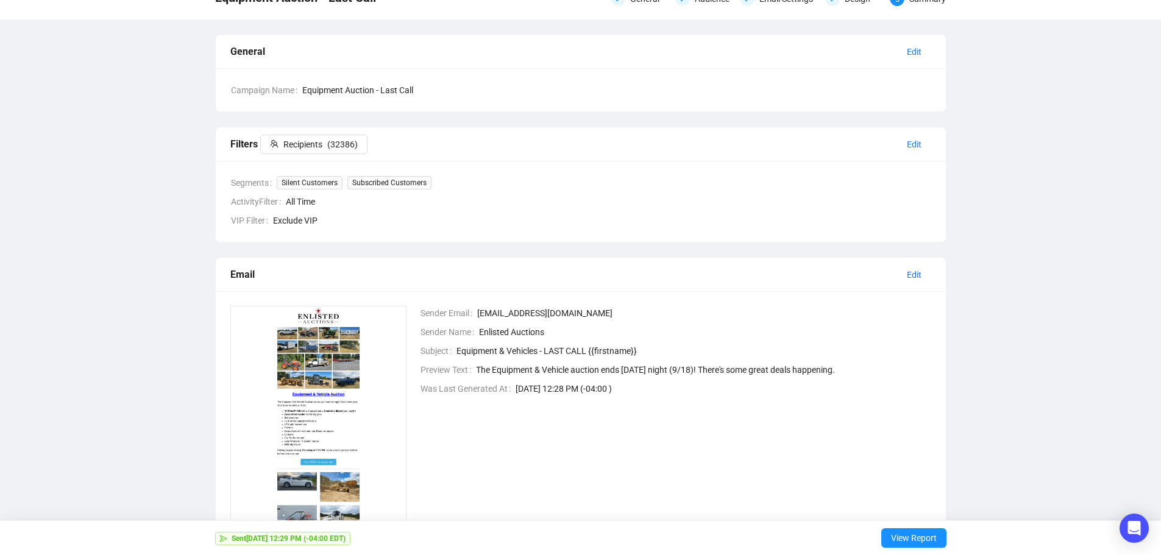
drag, startPoint x: 151, startPoint y: 302, endPoint x: 137, endPoint y: 299, distance: 13.9
click at [151, 302] on div "Equipment Auction - Last Call General Audience Email Settings Design 5 Summary …" at bounding box center [580, 272] width 1161 height 588
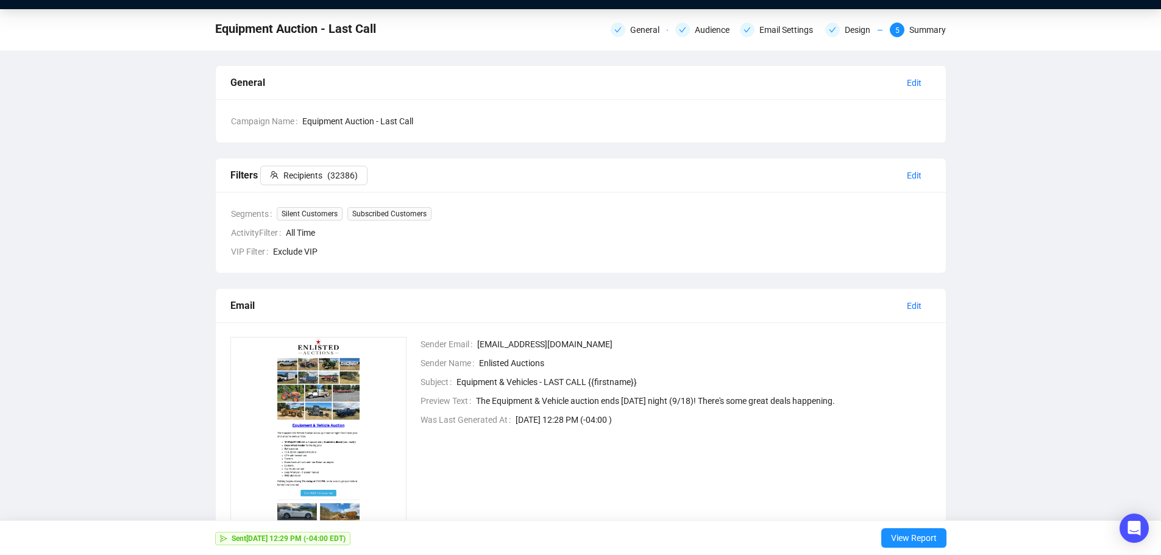
scroll to position [0, 0]
